Goal: Find contact information: Find contact information

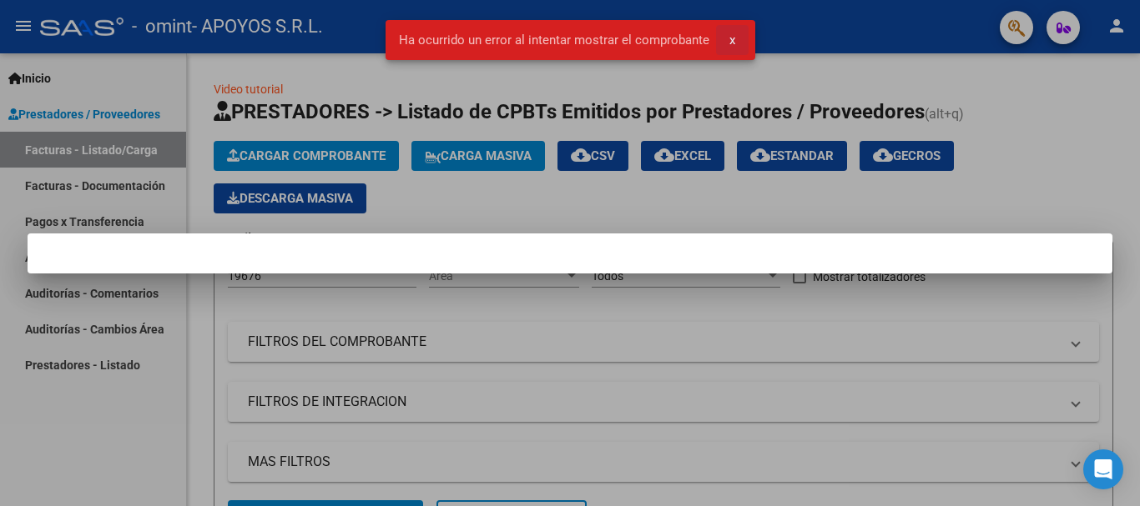
click at [735, 40] on button "x" at bounding box center [732, 40] width 33 height 30
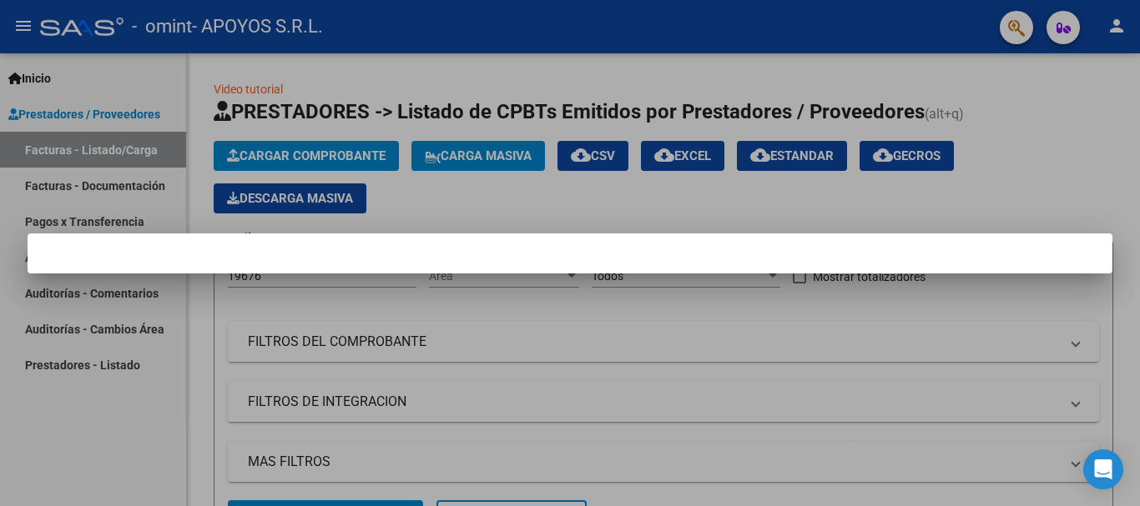
click at [985, 314] on div at bounding box center [570, 253] width 1140 height 506
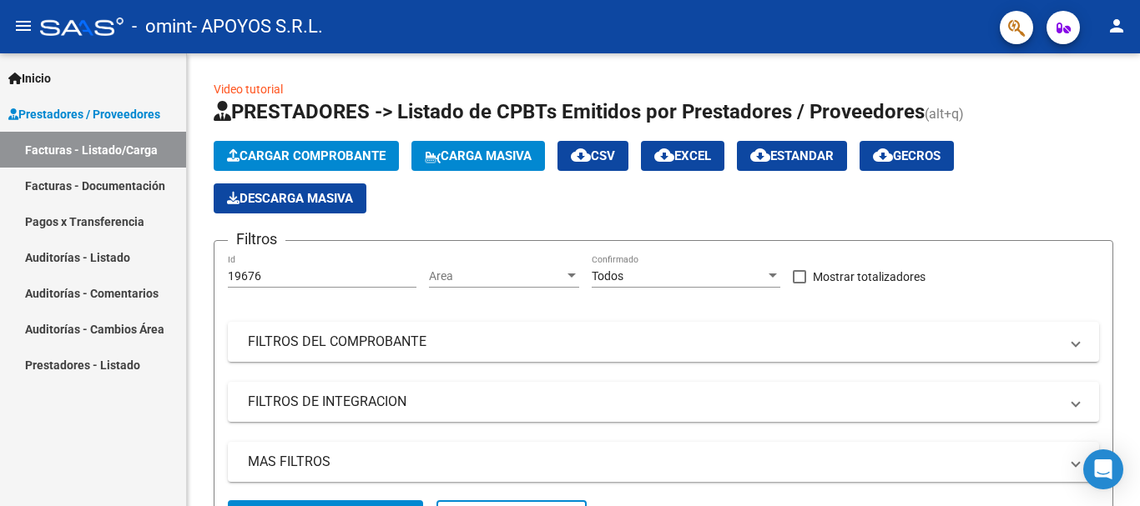
click at [1056, 31] on icon "button" at bounding box center [1063, 28] width 14 height 13
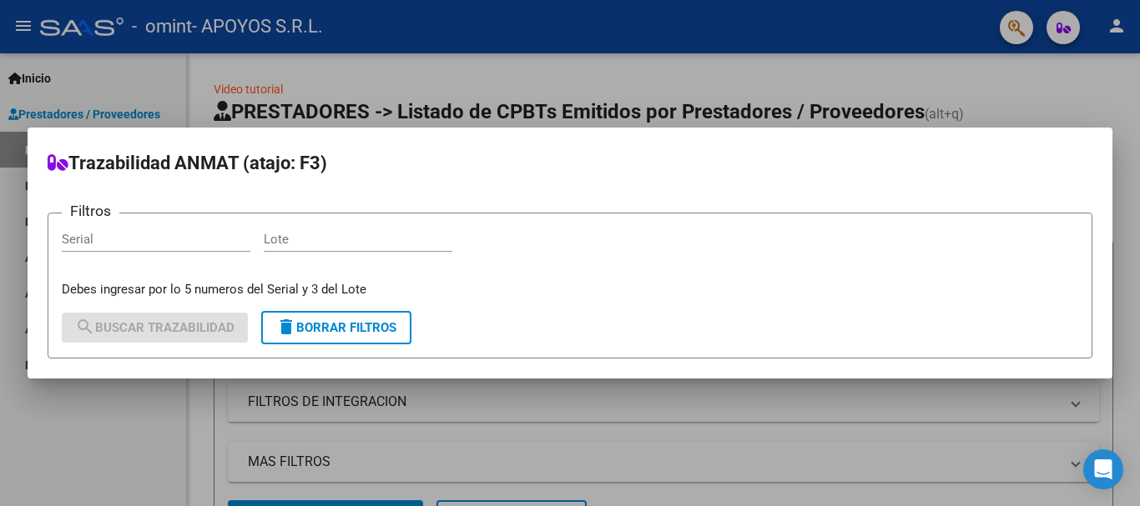
click at [1105, 92] on div at bounding box center [570, 253] width 1140 height 506
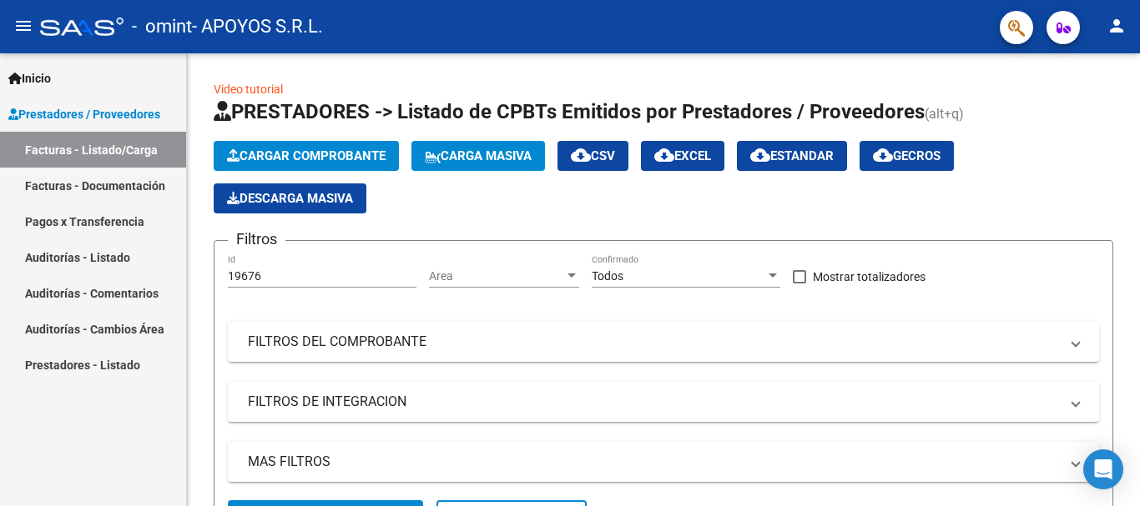
click at [1005, 46] on mat-toolbar "menu - omint - APOYOS S.R.L. person" at bounding box center [570, 26] width 1140 height 53
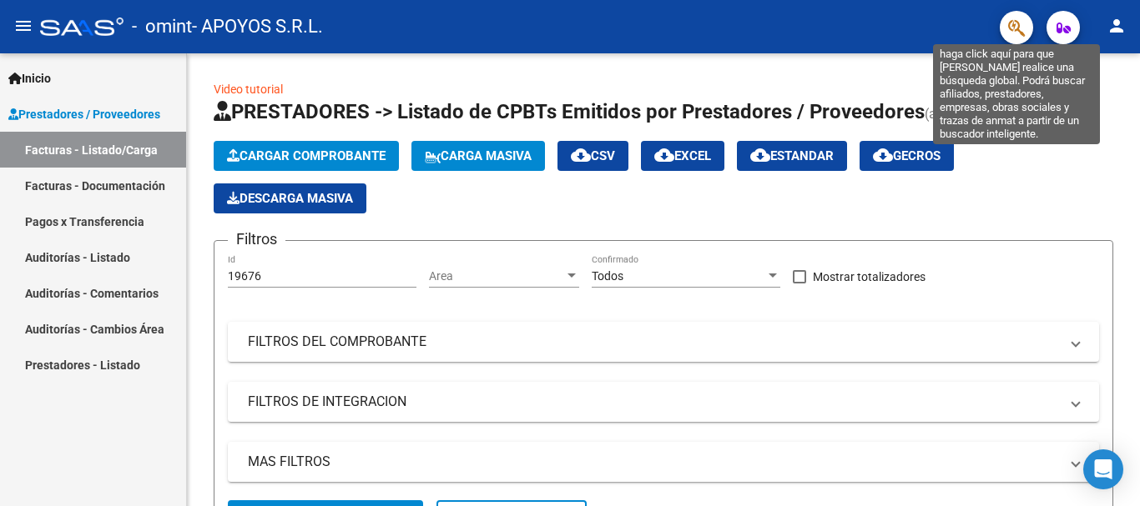
click at [1015, 31] on icon "button" at bounding box center [1016, 27] width 17 height 19
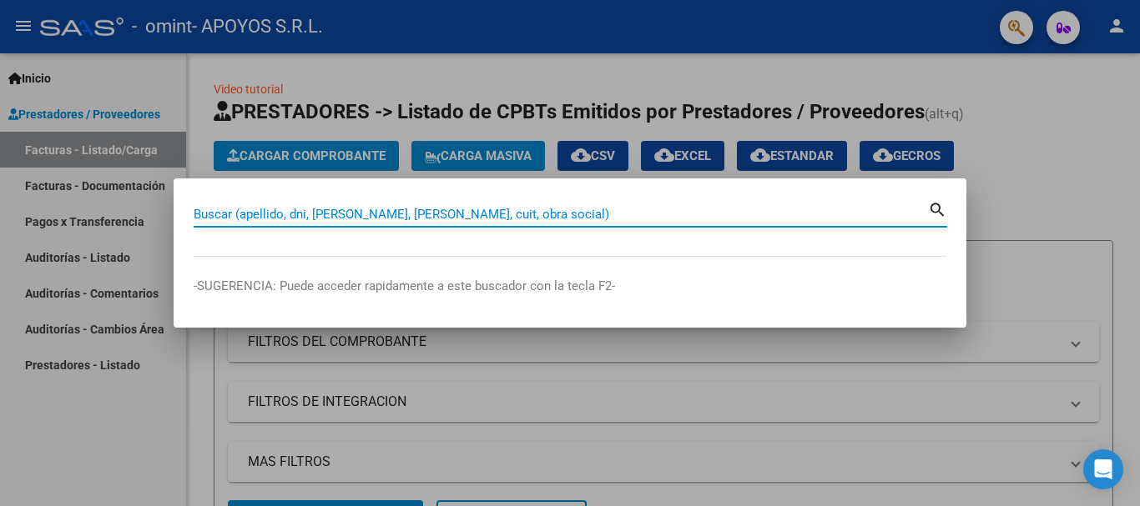
click at [1033, 292] on div at bounding box center [570, 253] width 1140 height 506
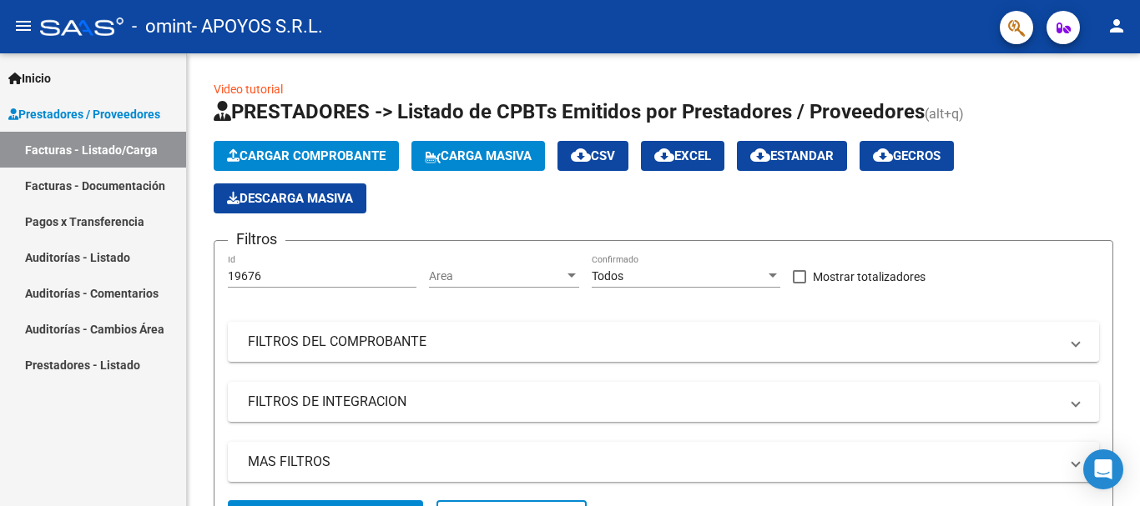
click at [1126, 23] on mat-icon "person" at bounding box center [1116, 26] width 20 height 20
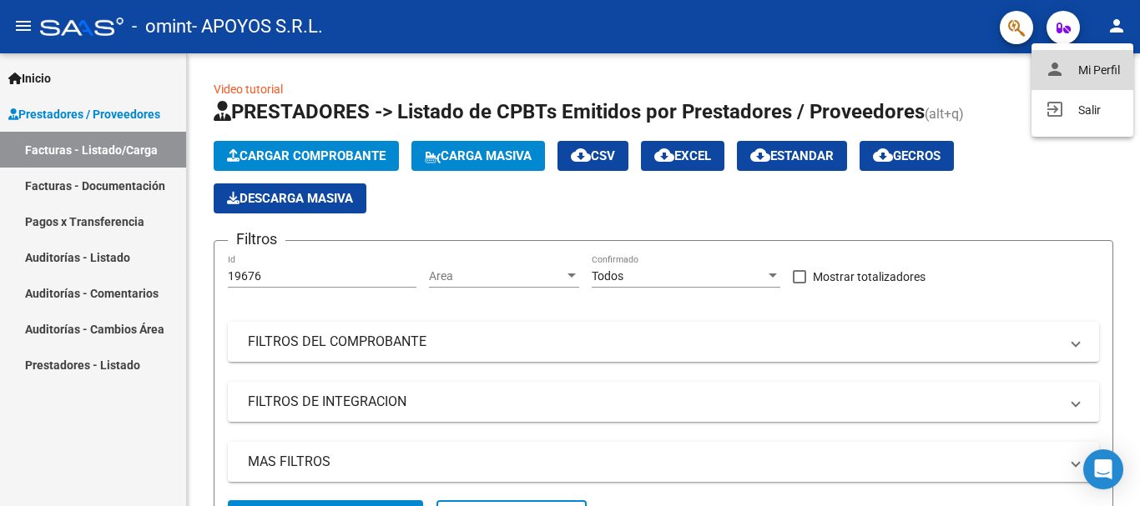
click at [1095, 76] on button "person Mi Perfil" at bounding box center [1082, 70] width 102 height 40
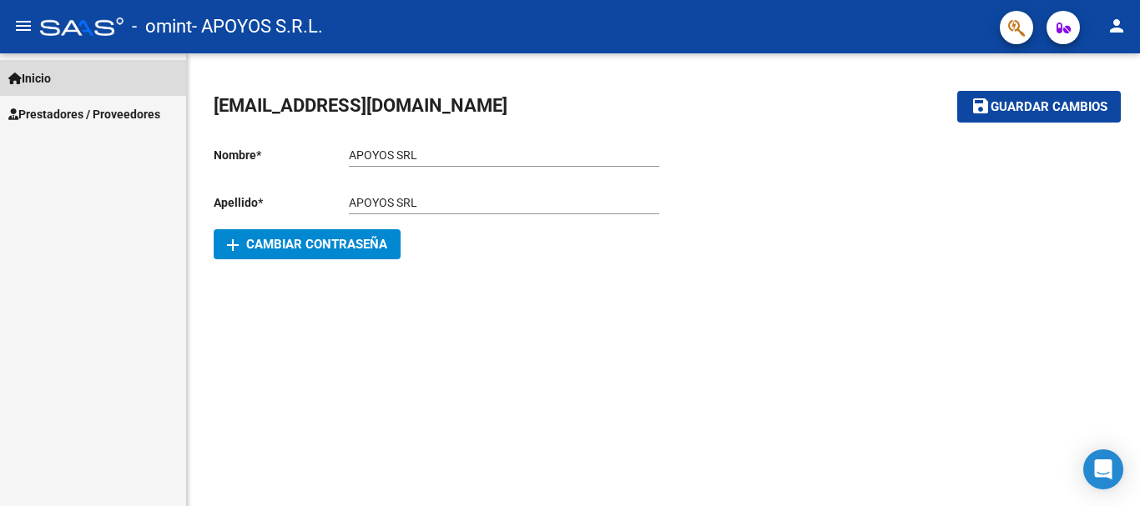
click at [43, 87] on span "Inicio" at bounding box center [29, 78] width 43 height 18
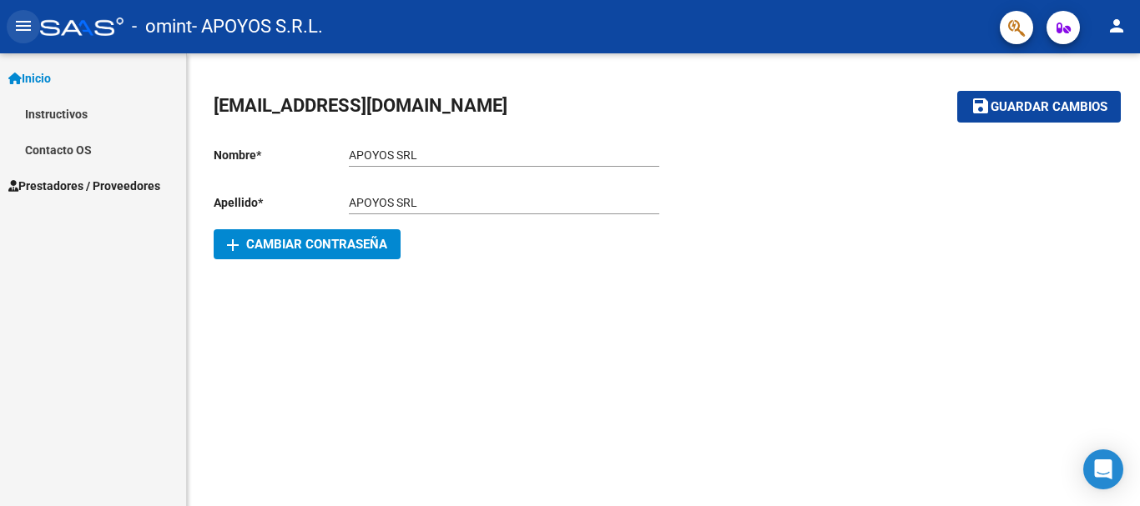
click at [31, 28] on mat-icon "menu" at bounding box center [23, 26] width 20 height 20
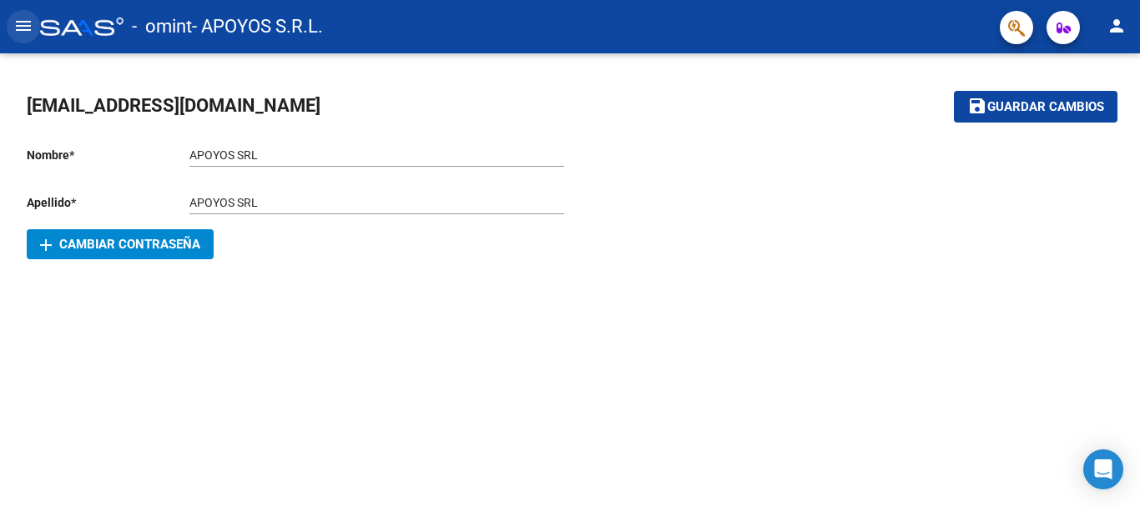
click at [31, 28] on mat-icon "menu" at bounding box center [23, 26] width 20 height 20
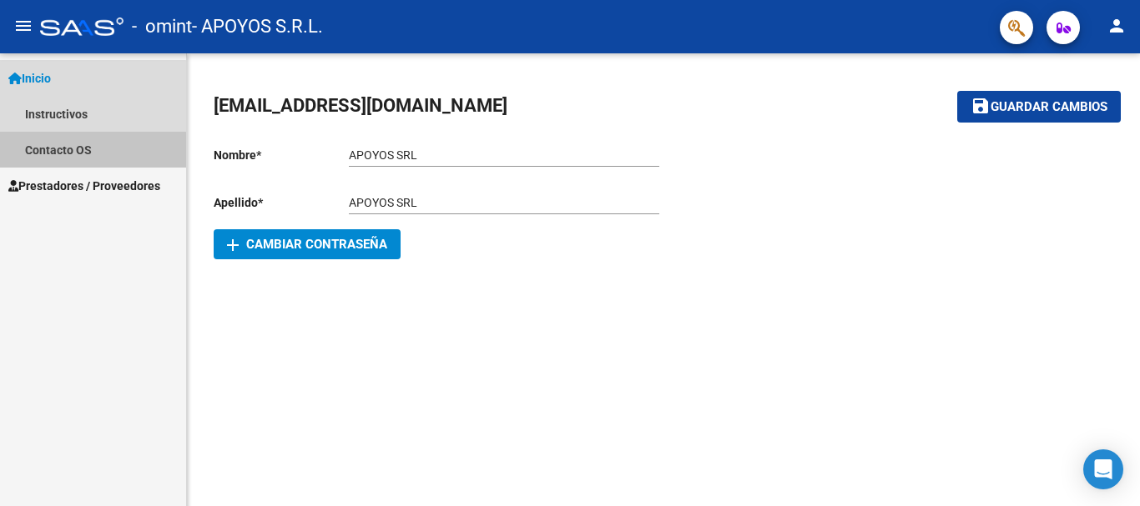
click at [46, 159] on link "Contacto OS" at bounding box center [93, 150] width 186 height 36
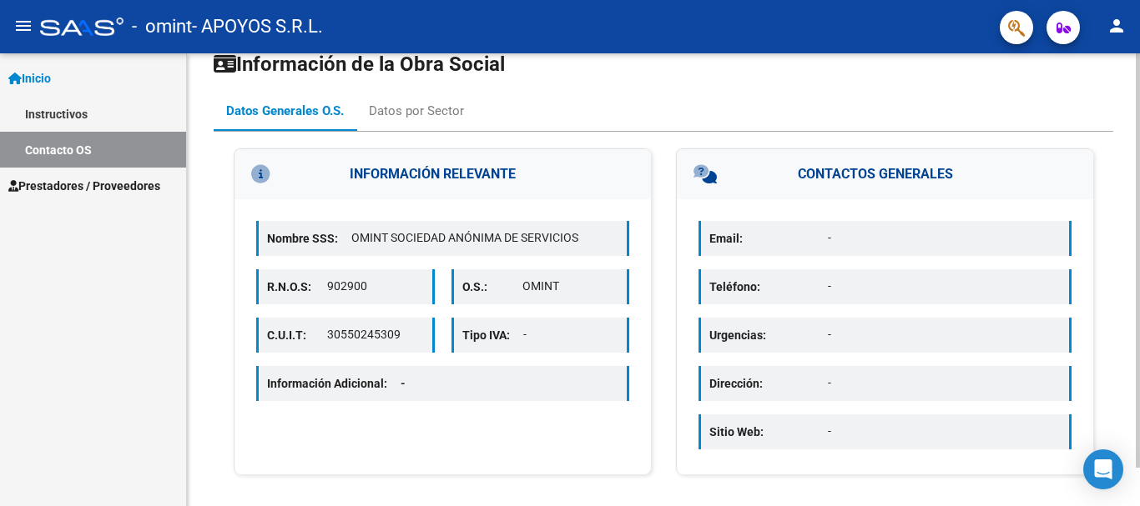
scroll to position [42, 0]
